Goal: Information Seeking & Learning: Learn about a topic

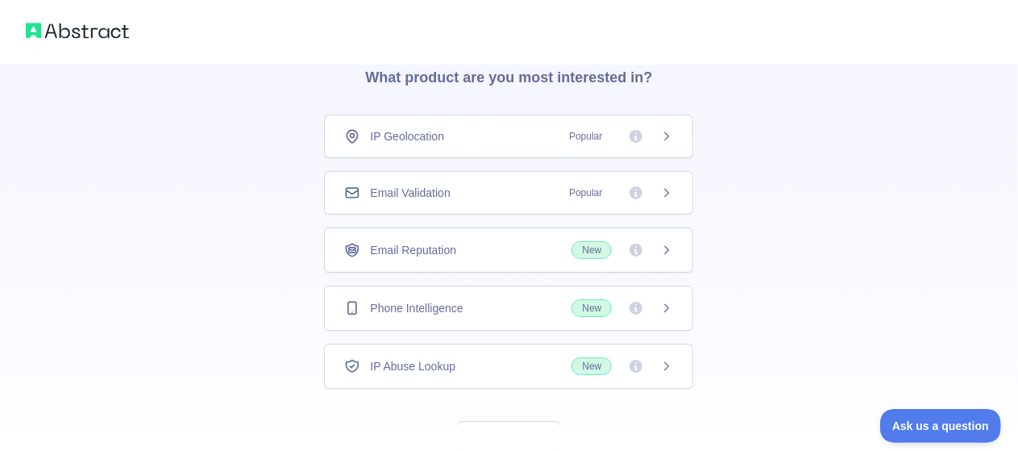
scroll to position [139, 0]
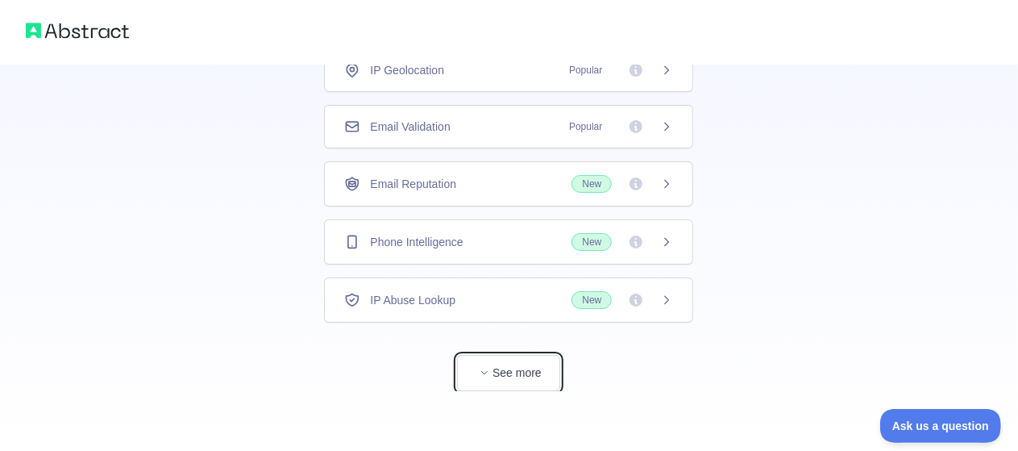
click at [490, 368] on span "button" at bounding box center [485, 372] width 16 height 16
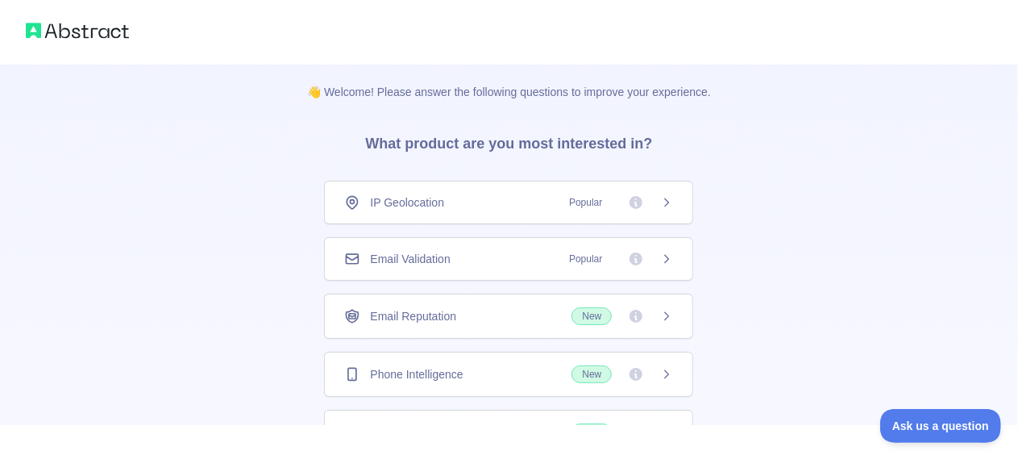
scroll to position [0, 0]
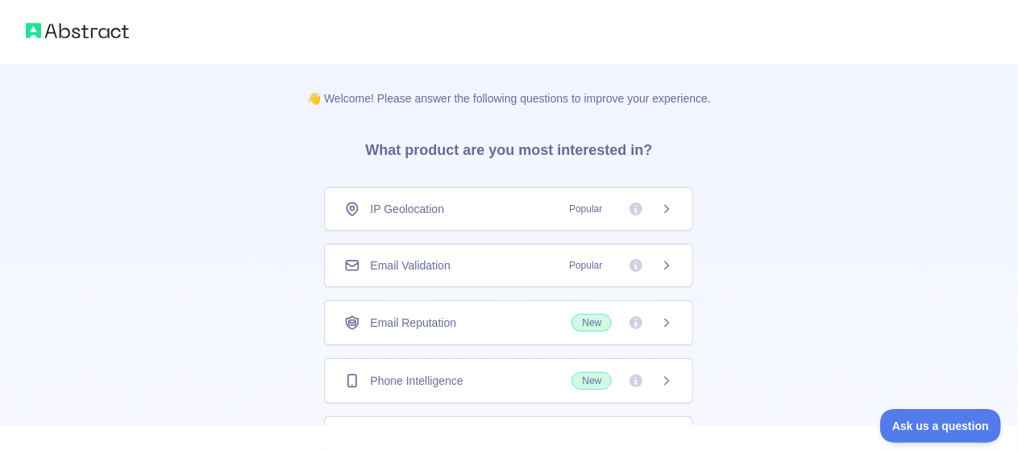
click at [585, 269] on span "Popular" at bounding box center [586, 265] width 52 height 16
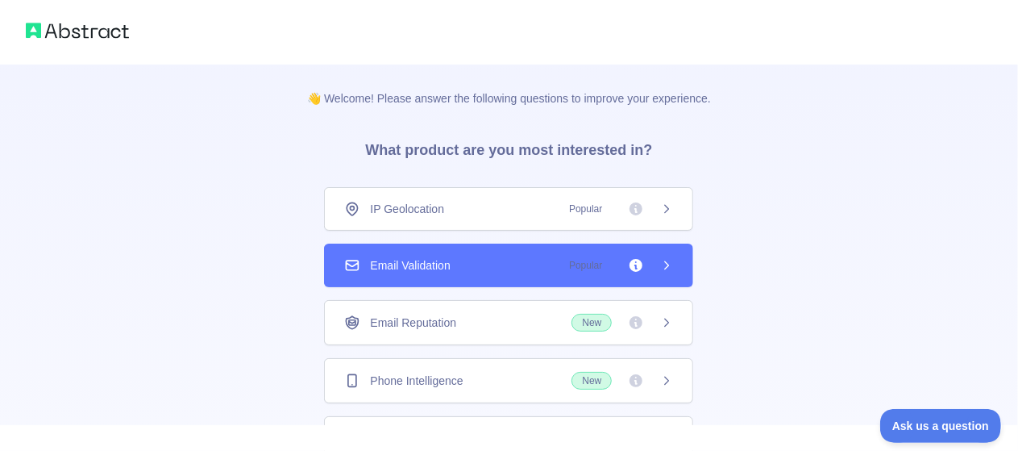
scroll to position [58, 0]
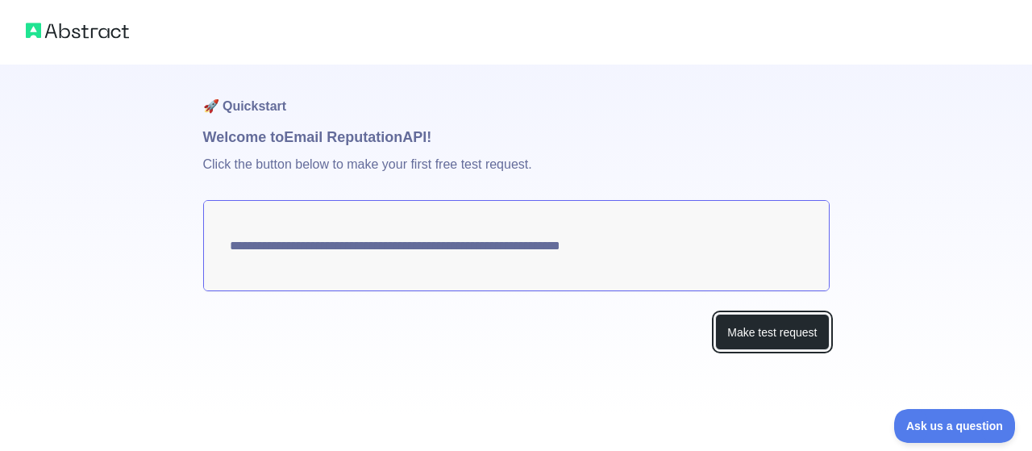
click at [777, 327] on button "Make test request" at bounding box center [772, 332] width 114 height 36
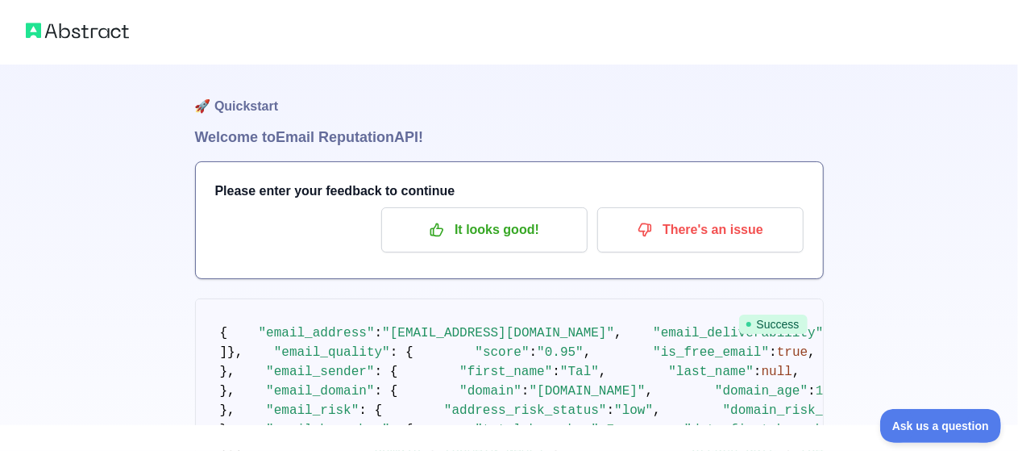
click at [73, 32] on img at bounding box center [77, 30] width 103 height 23
click at [28, 28] on img at bounding box center [77, 30] width 103 height 23
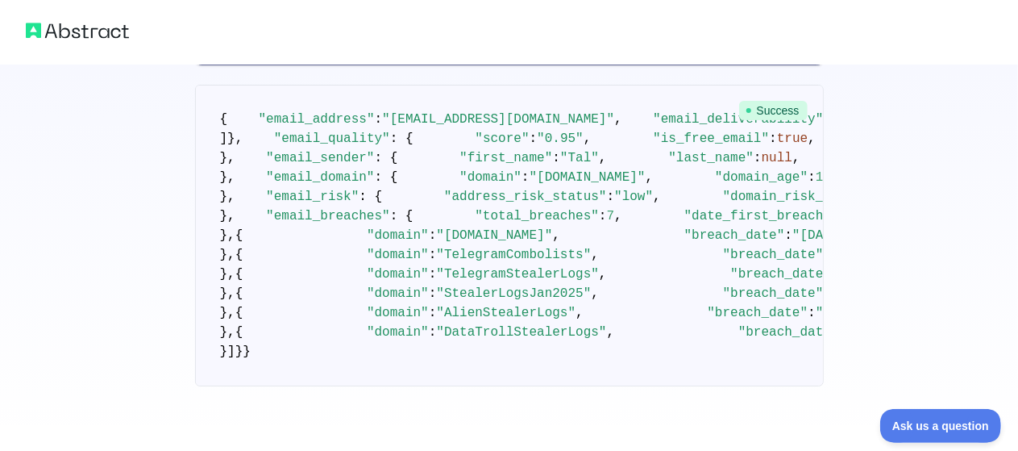
scroll to position [645, 0]
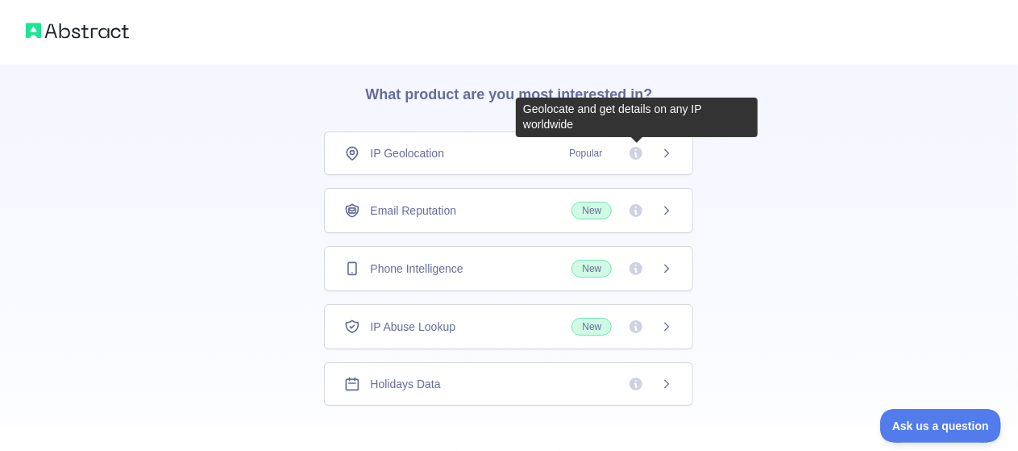
scroll to position [81, 0]
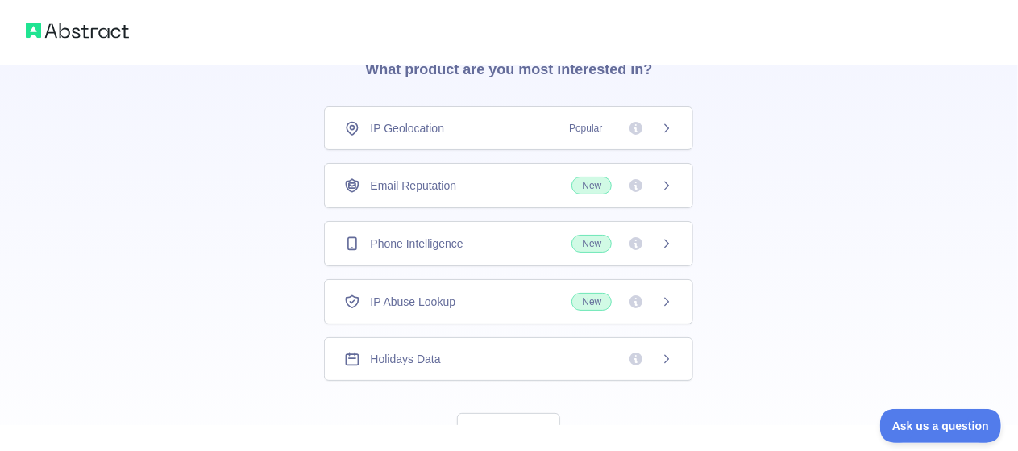
click at [639, 125] on icon at bounding box center [636, 128] width 13 height 13
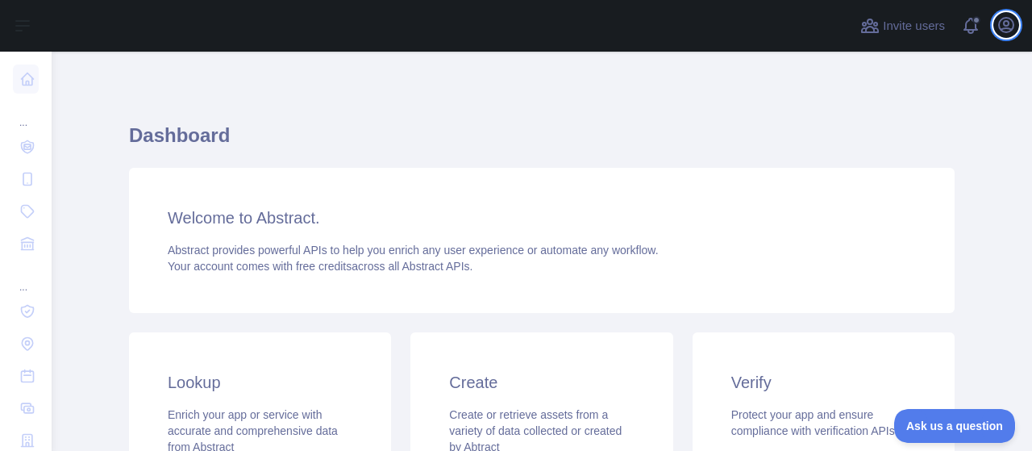
click at [1001, 31] on icon "button" at bounding box center [1006, 25] width 15 height 15
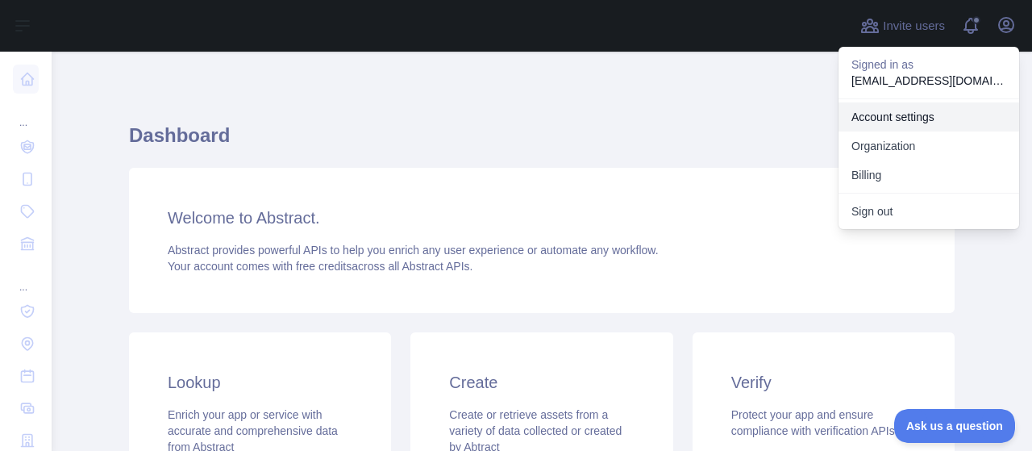
click at [902, 120] on link "Account settings" at bounding box center [929, 116] width 181 height 29
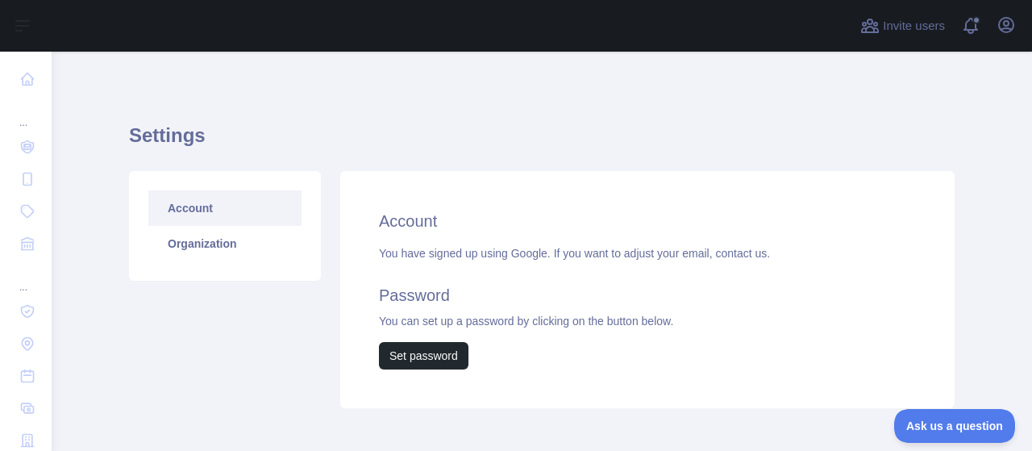
click at [194, 210] on link "Account" at bounding box center [224, 207] width 153 height 35
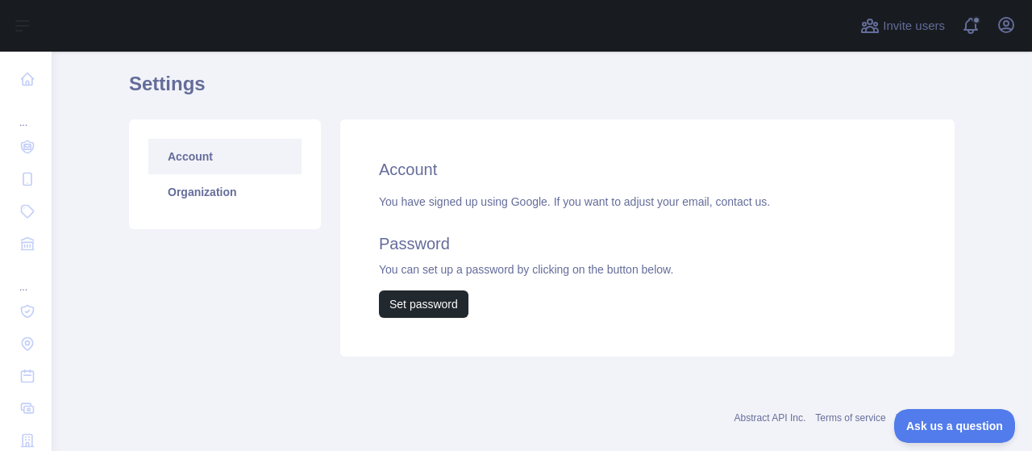
scroll to position [76, 0]
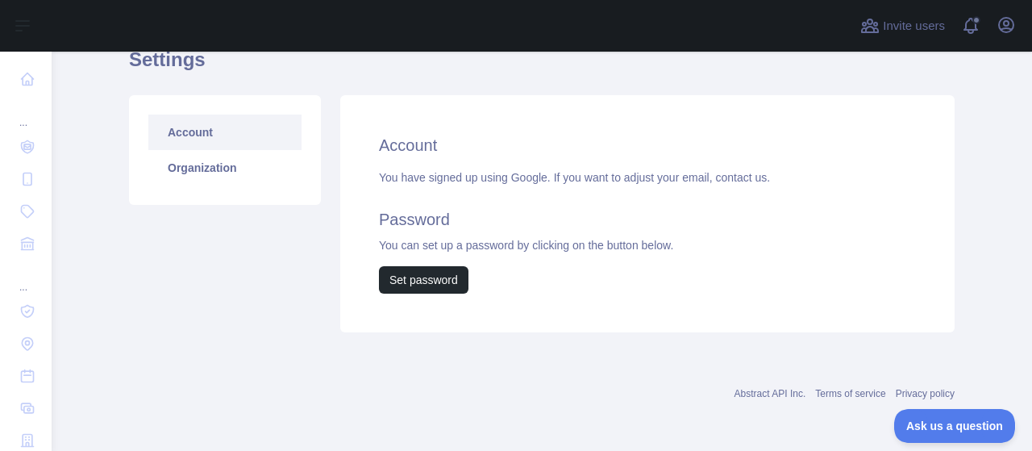
click at [190, 170] on link "Organization" at bounding box center [224, 167] width 153 height 35
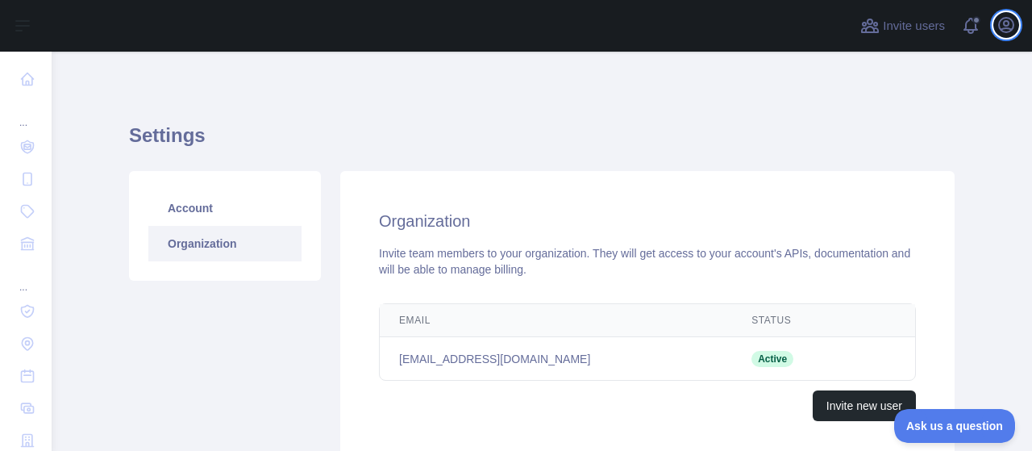
click at [1012, 27] on icon "button" at bounding box center [1006, 24] width 19 height 19
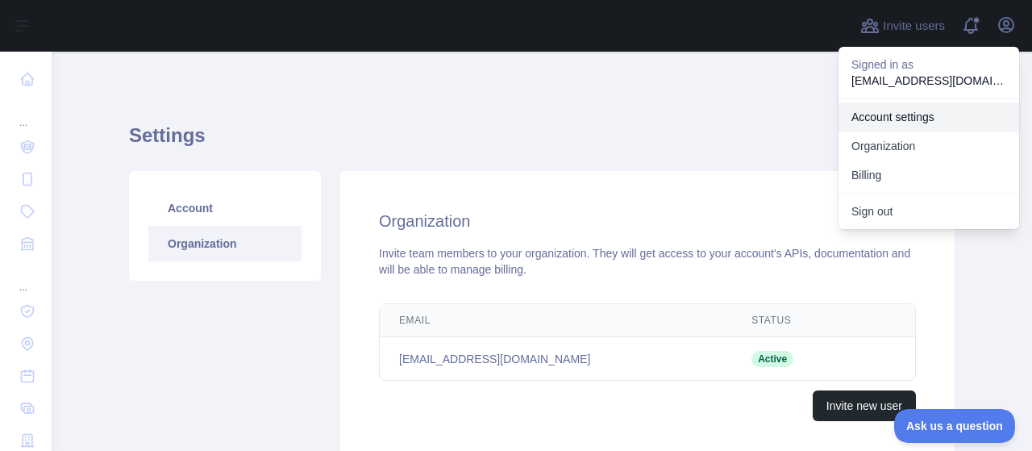
click at [914, 120] on link "Account settings" at bounding box center [929, 116] width 181 height 29
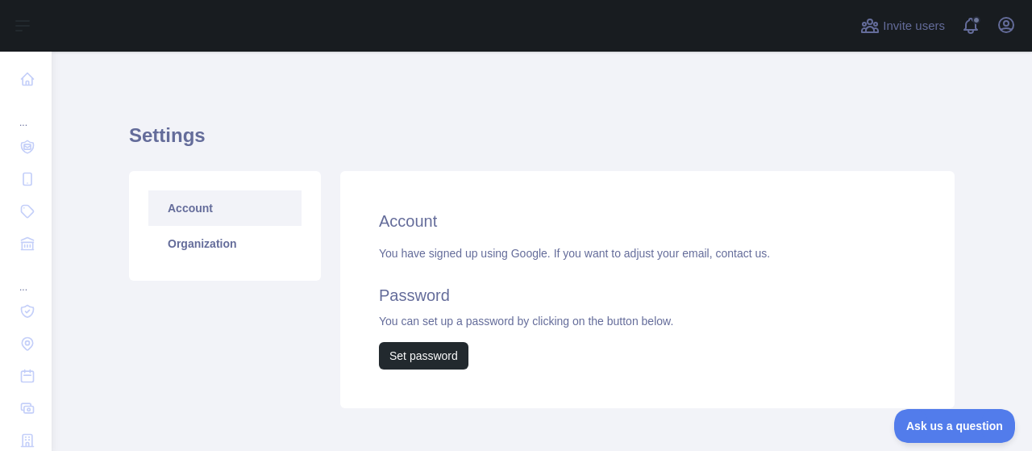
click at [202, 250] on link "Organization" at bounding box center [224, 243] width 153 height 35
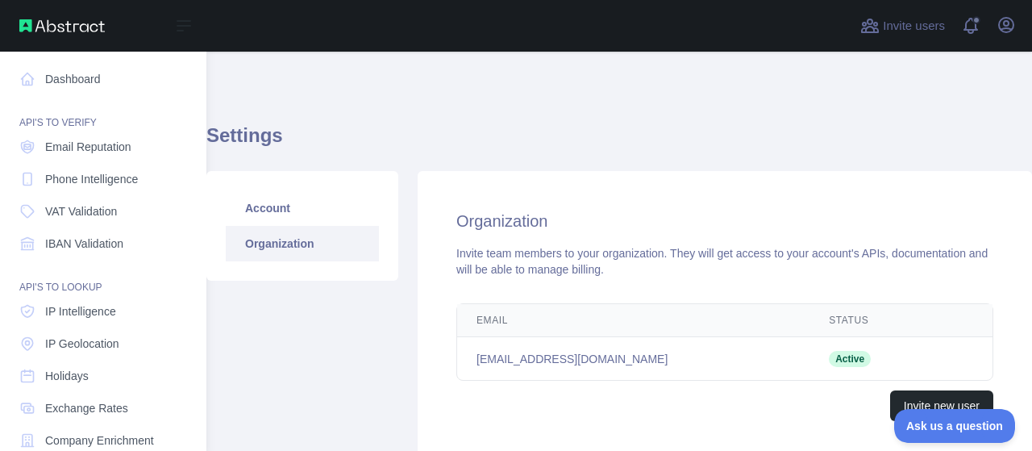
click at [100, 309] on span "IP Intelligence" at bounding box center [80, 311] width 71 height 16
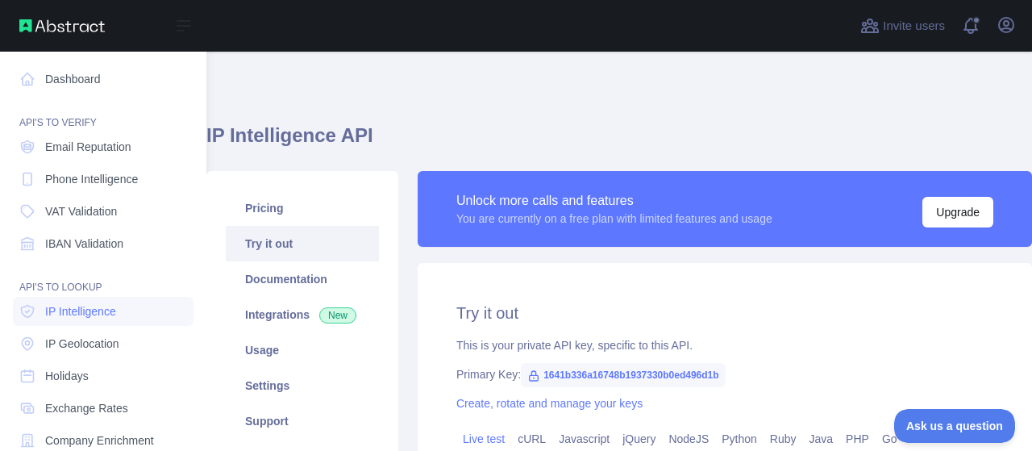
type textarea "**********"
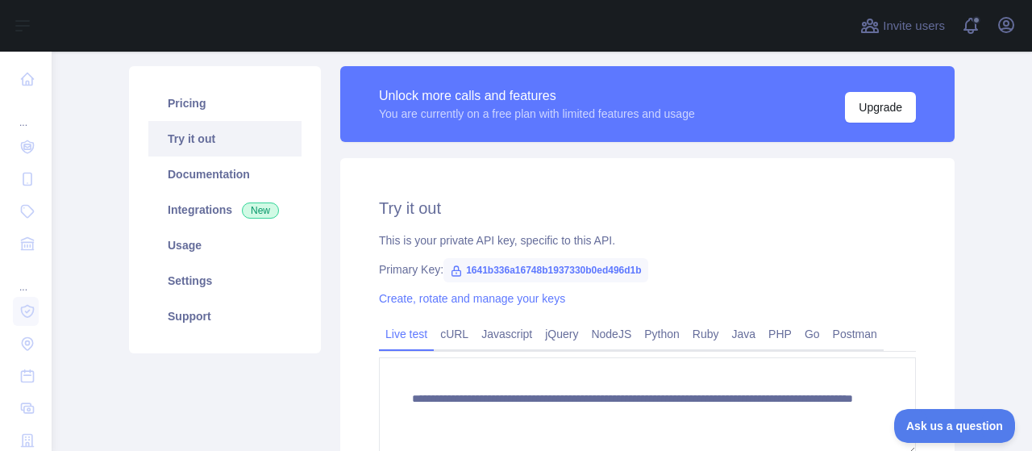
scroll to position [81, 0]
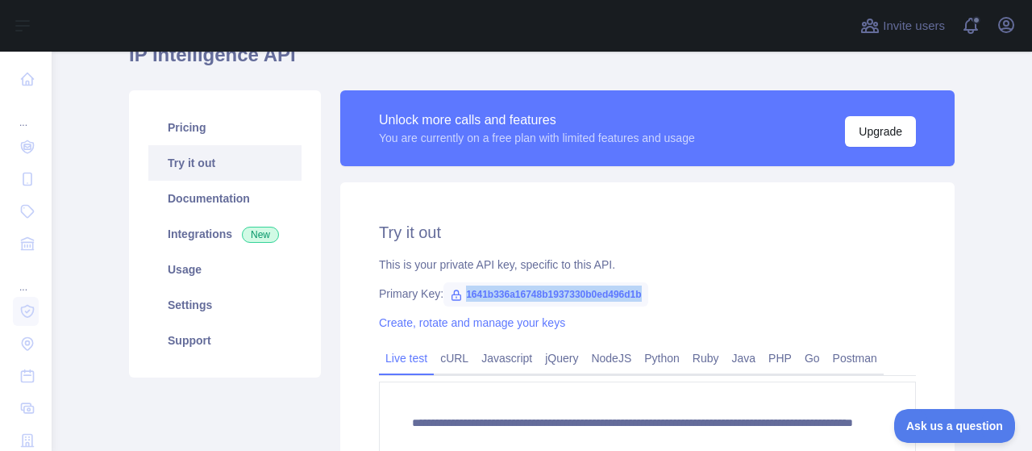
drag, startPoint x: 476, startPoint y: 293, endPoint x: 637, endPoint y: 277, distance: 162.1
click at [637, 277] on div "**********" at bounding box center [647, 373] width 614 height 383
copy span "1641b336a16748b1937330b0ed496d1b"
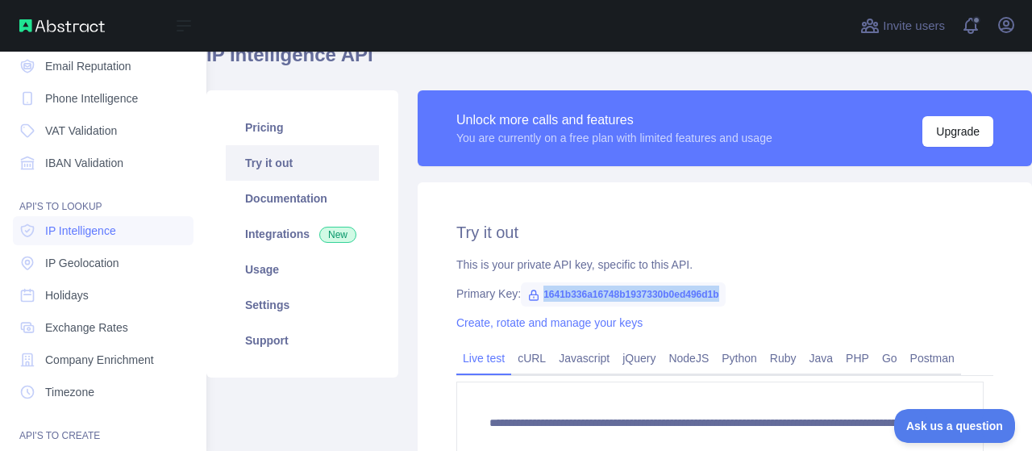
click at [109, 364] on span "Company Enrichment" at bounding box center [99, 360] width 109 height 16
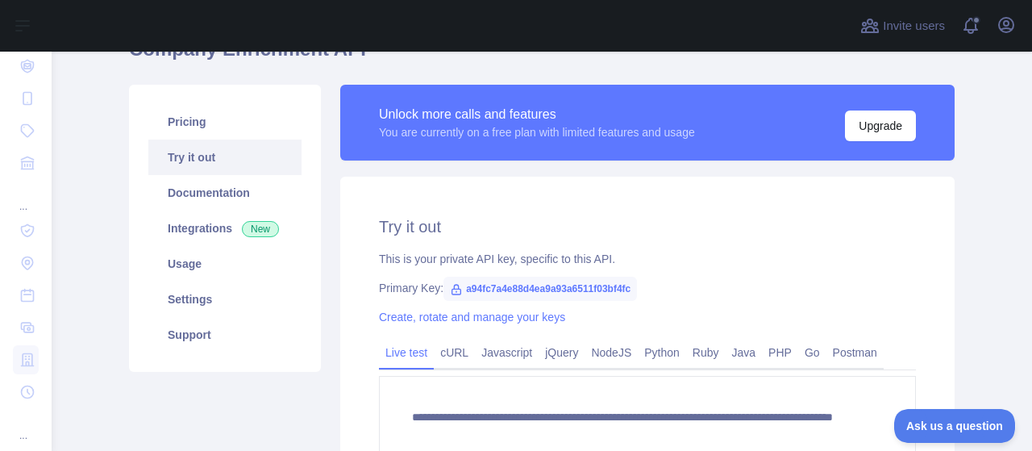
scroll to position [161, 0]
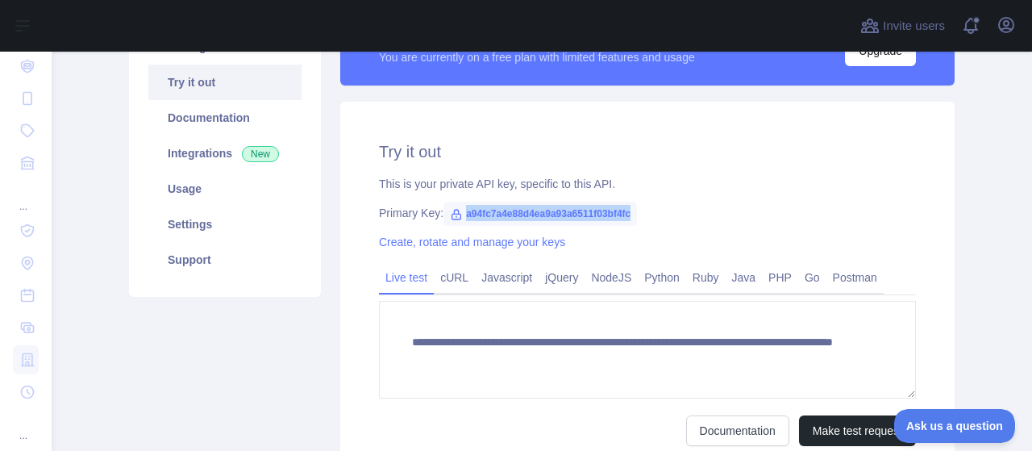
drag, startPoint x: 455, startPoint y: 215, endPoint x: 627, endPoint y: 210, distance: 172.6
click at [627, 210] on span "a94fc7a4e88d4ea9a93a6511f03bf4fc" at bounding box center [540, 214] width 194 height 24
copy span "a94fc7a4e88d4ea9a93a6511f03bf4fc"
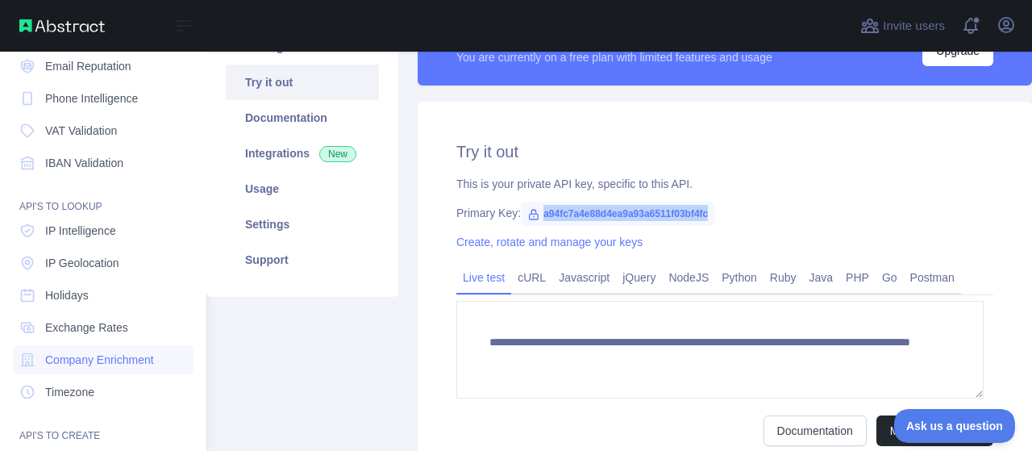
click at [79, 266] on span "IP Geolocation" at bounding box center [82, 263] width 74 height 16
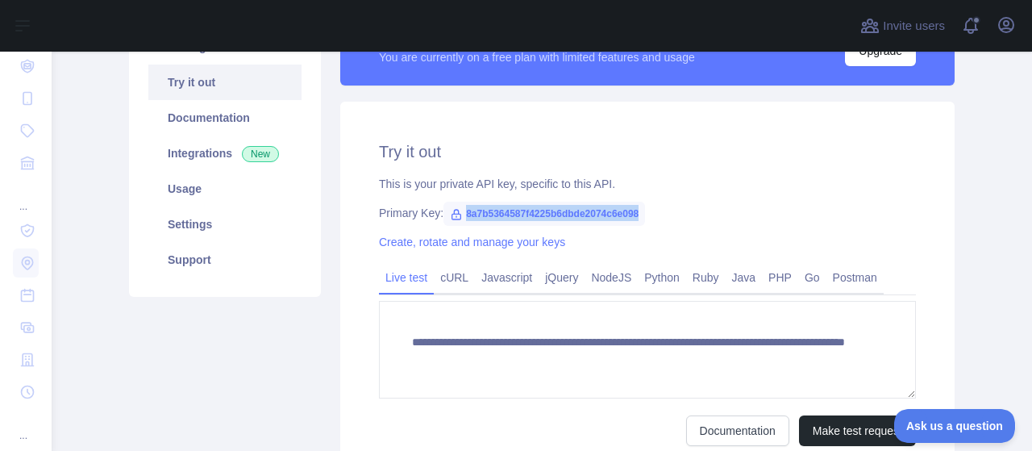
drag, startPoint x: 455, startPoint y: 214, endPoint x: 643, endPoint y: 215, distance: 187.9
click at [643, 215] on div "Primary Key: 8a7b5364587f4225b6dbde2074c6e098" at bounding box center [647, 213] width 537 height 16
copy span "8a7b5364587f4225b6dbde2074c6e098"
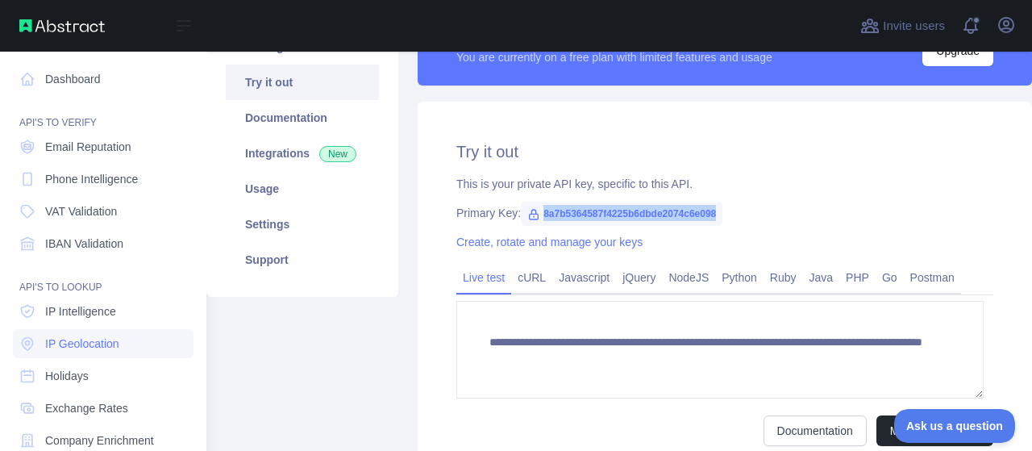
click at [91, 181] on span "Phone Intelligence" at bounding box center [91, 179] width 93 height 16
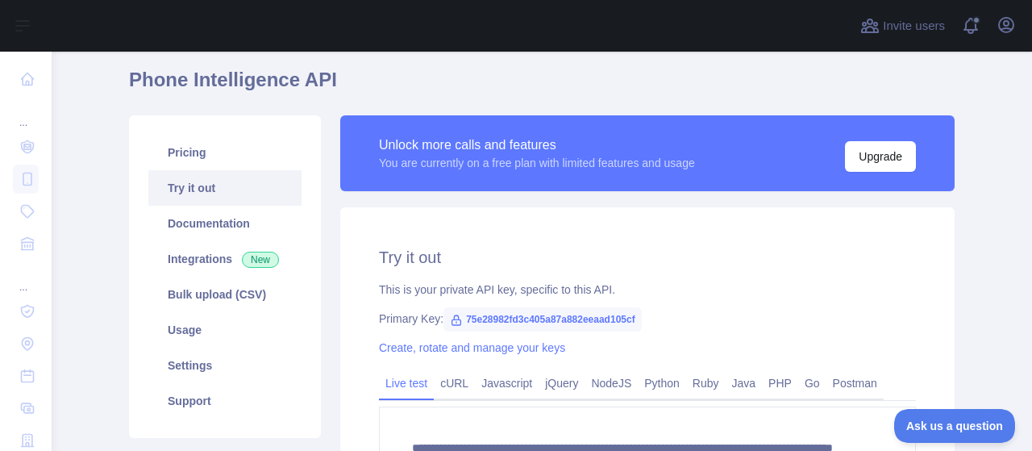
scroll to position [81, 0]
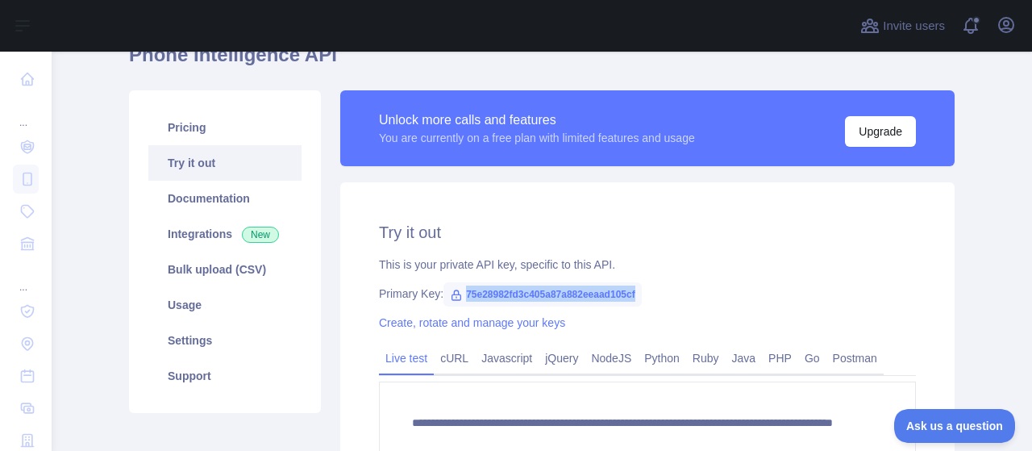
drag, startPoint x: 456, startPoint y: 291, endPoint x: 639, endPoint y: 287, distance: 183.1
click at [639, 287] on div "Primary Key: 75e28982fd3c405a87a882eeaad105cf" at bounding box center [647, 293] width 537 height 16
copy span "75e28982fd3c405a87a882eeaad105cf"
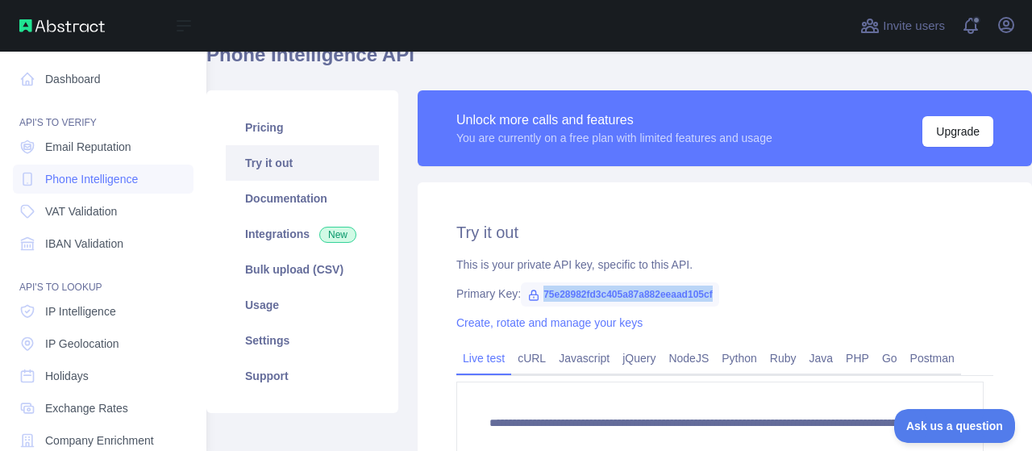
click at [78, 152] on span "Email Reputation" at bounding box center [88, 147] width 86 height 16
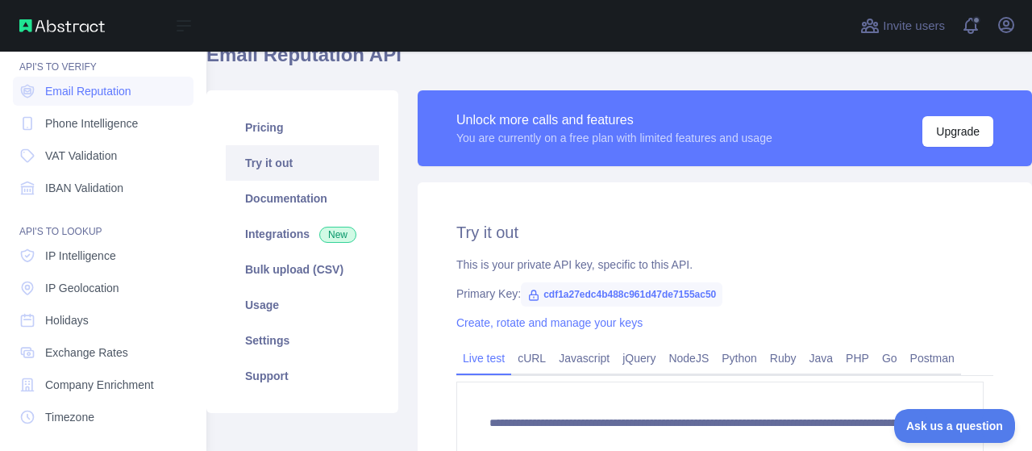
scroll to position [81, 0]
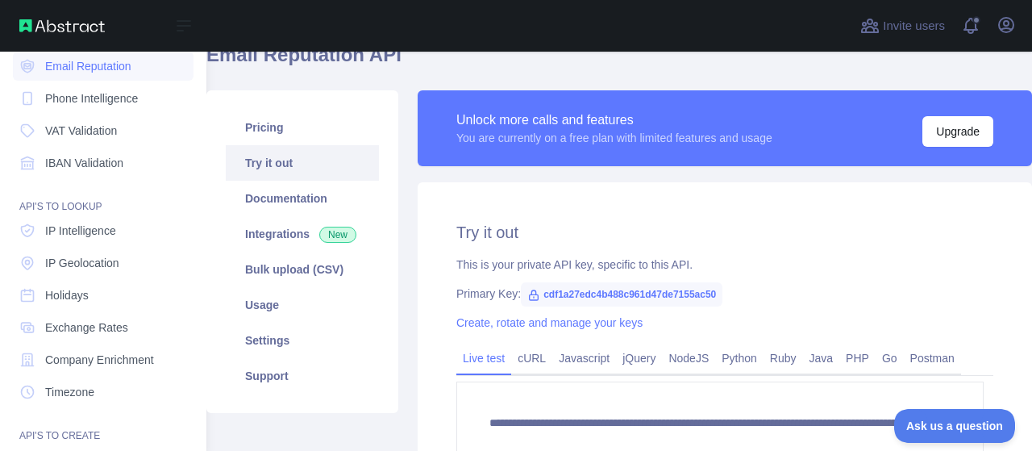
click at [80, 70] on span "Email Reputation" at bounding box center [88, 66] width 86 height 16
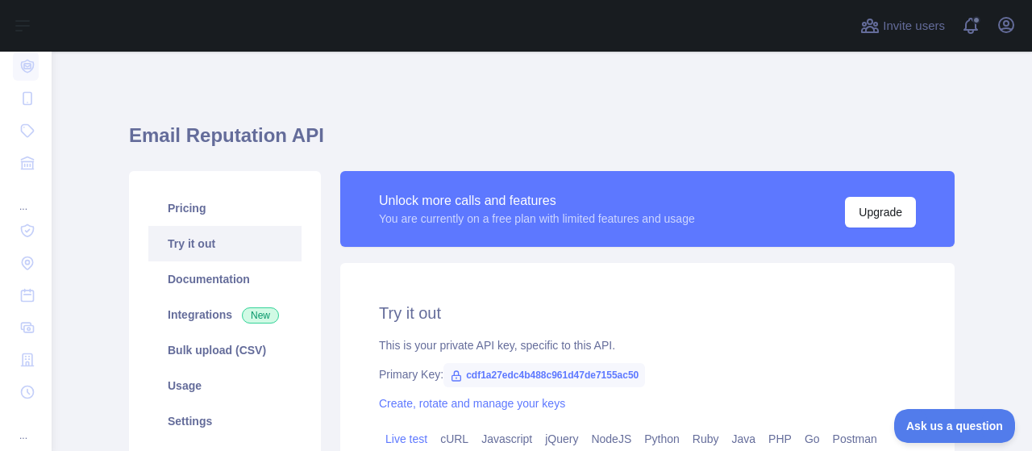
scroll to position [242, 0]
